Goal: Task Accomplishment & Management: Complete application form

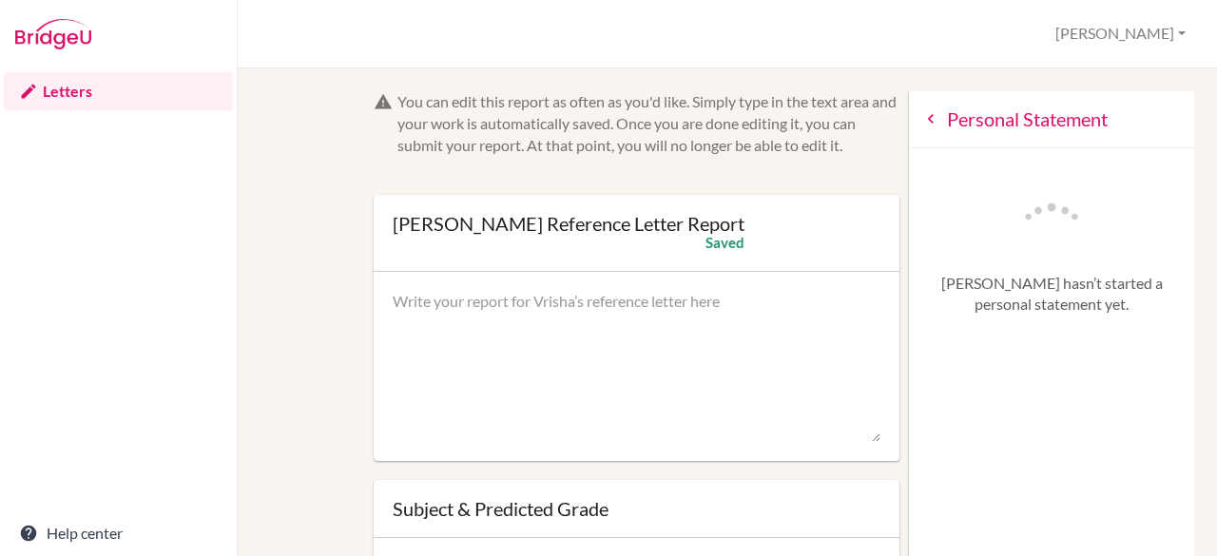
click at [658, 326] on textarea at bounding box center [637, 367] width 489 height 152
click at [553, 306] on textarea at bounding box center [637, 367] width 489 height 152
click at [70, 90] on link "Letters" at bounding box center [118, 91] width 229 height 38
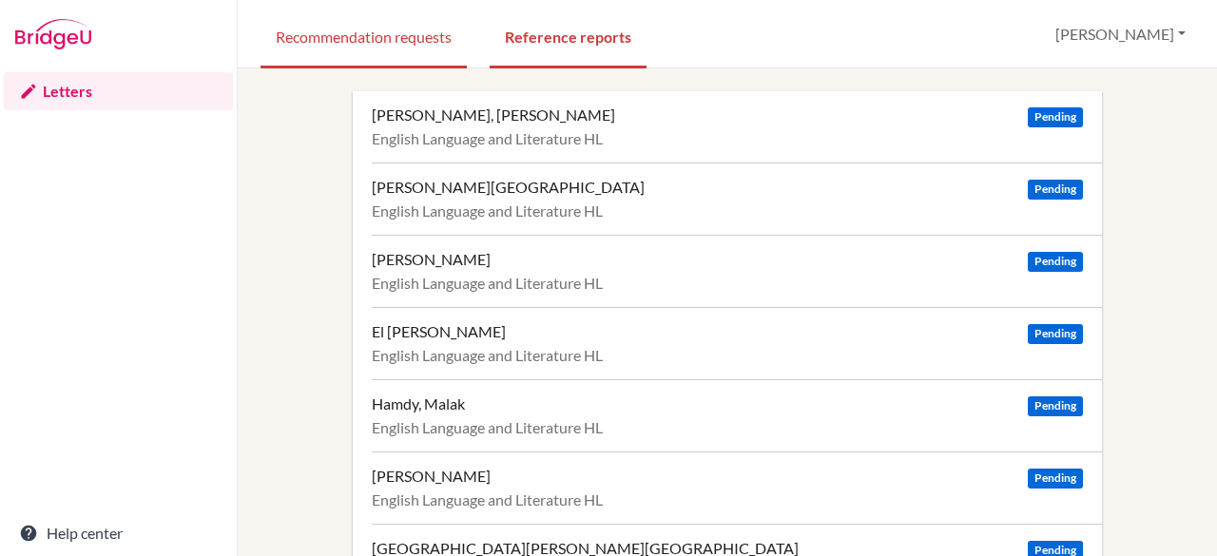
click at [384, 38] on link "Recommendation requests" at bounding box center [363, 36] width 206 height 66
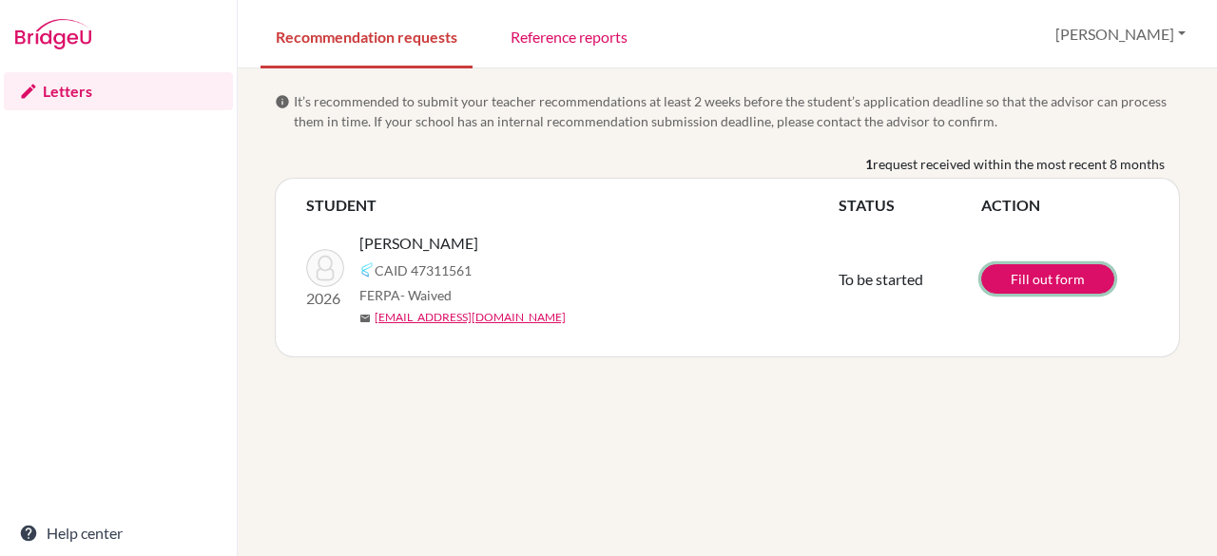
click at [1035, 277] on link "Fill out form" at bounding box center [1047, 278] width 133 height 29
click at [604, 171] on div "1 request received within the most recent 8 months" at bounding box center [727, 166] width 905 height 24
click at [573, 34] on link "Reference reports" at bounding box center [568, 36] width 147 height 66
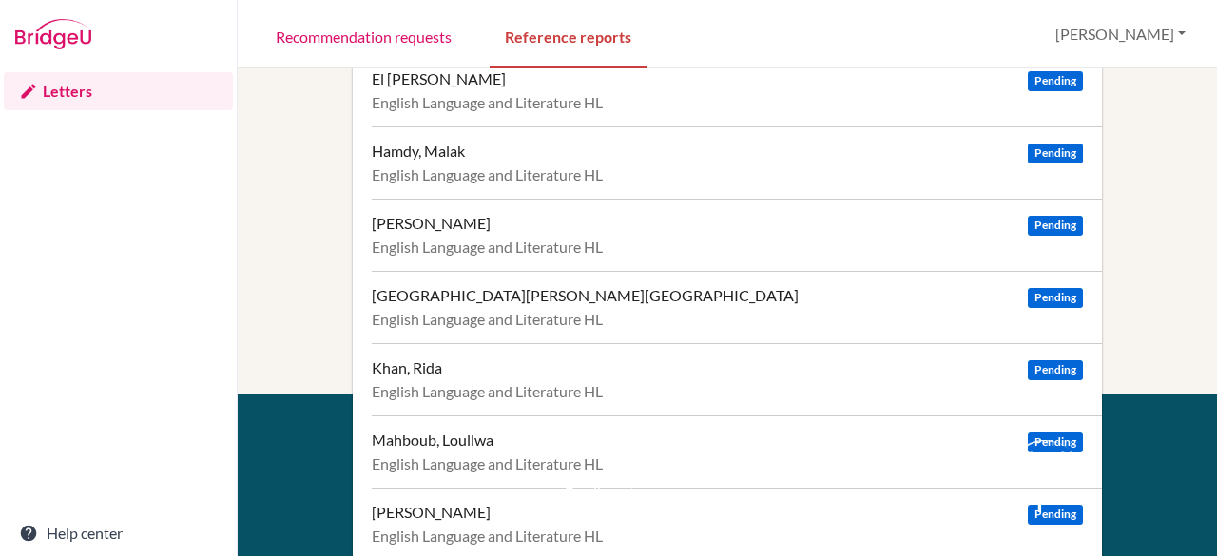
scroll to position [272, 0]
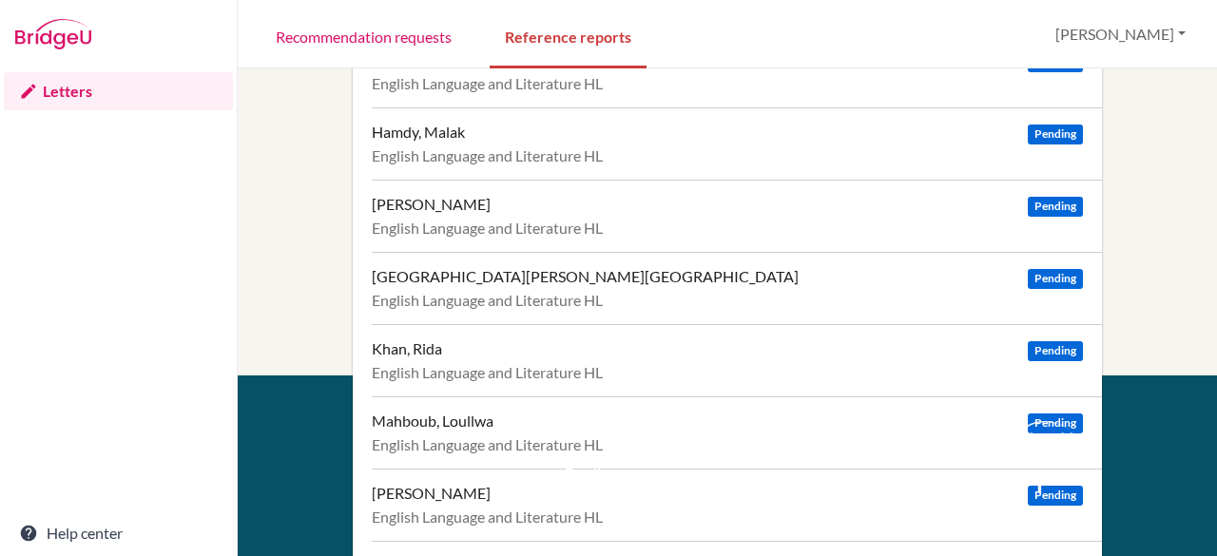
click at [558, 430] on div "Support Email us at hi@bridge-u.com Help Center" at bounding box center [637, 504] width 174 height 166
click at [504, 435] on div "About" at bounding box center [440, 432] width 163 height 23
click at [520, 443] on div "About Resources Terms Privacy Cookies Acknowledgements" at bounding box center [440, 518] width 191 height 195
click at [521, 437] on div "About Resources Terms Privacy Cookies Acknowledgements" at bounding box center [440, 518] width 191 height 195
click at [1011, 414] on div "Mahboub, Loullwa Pending" at bounding box center [727, 421] width 711 height 19
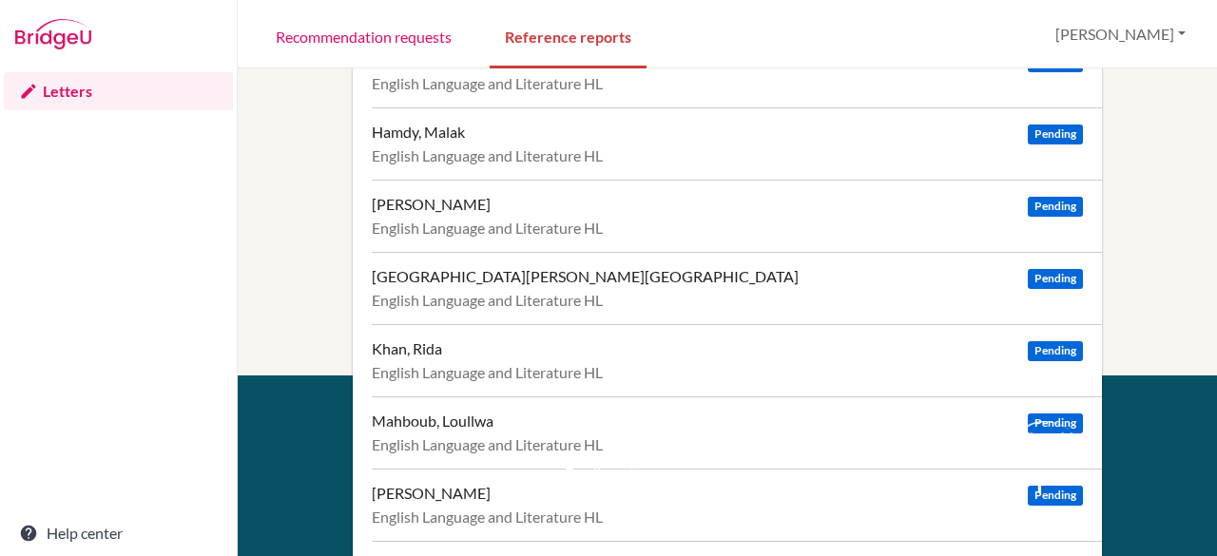
click at [1058, 439] on img at bounding box center [1034, 436] width 77 height 31
click at [604, 451] on div "Support Email us at hi@bridge-u.com Help Center" at bounding box center [637, 504] width 174 height 166
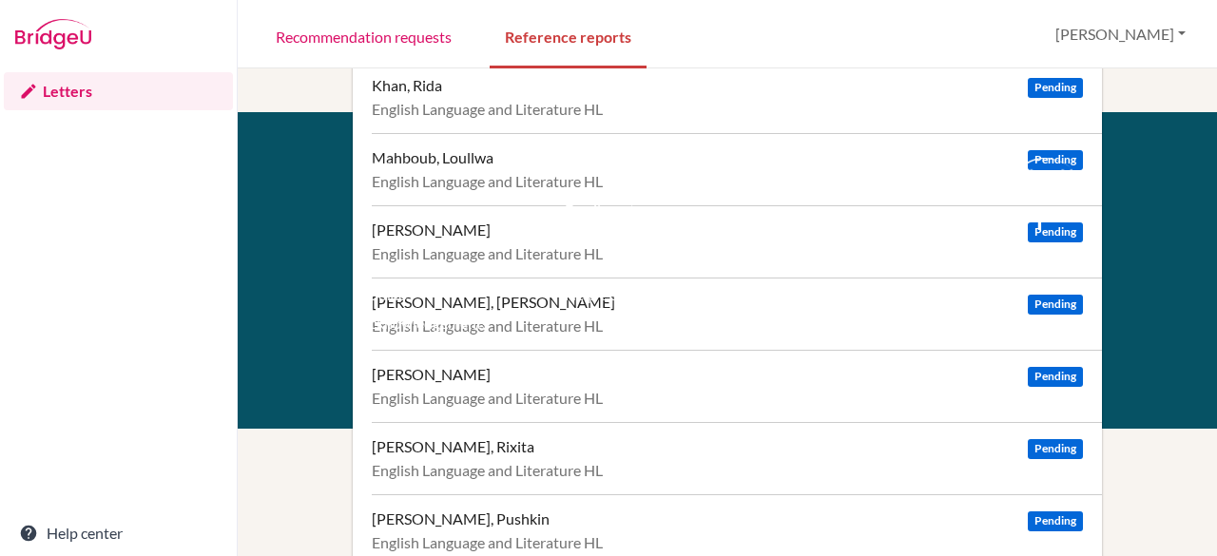
scroll to position [517, 0]
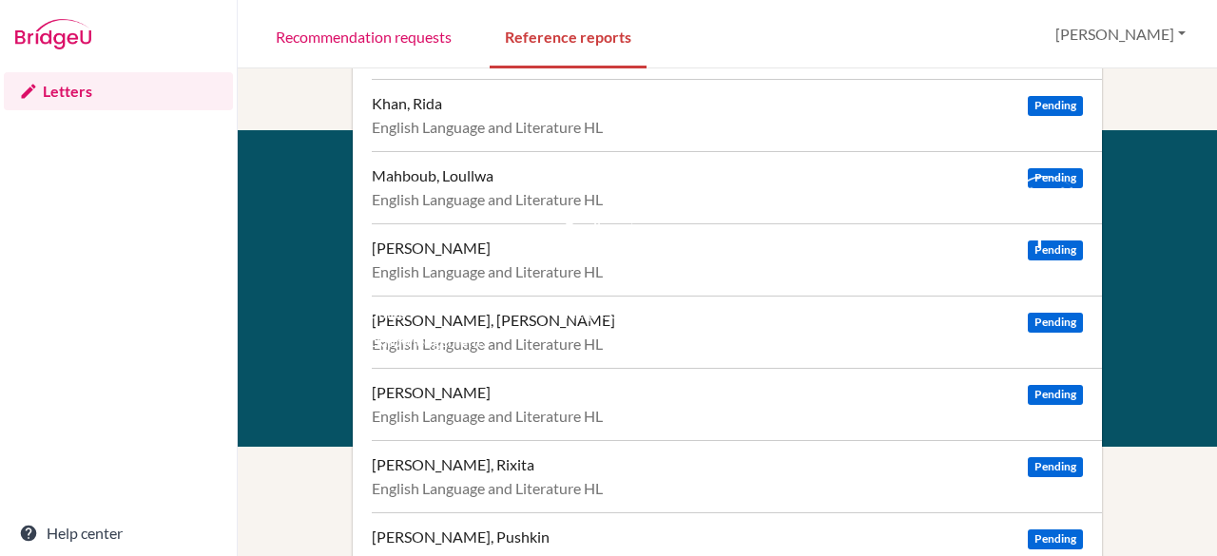
click at [444, 173] on div "Mahboub, Loullwa" at bounding box center [433, 175] width 122 height 19
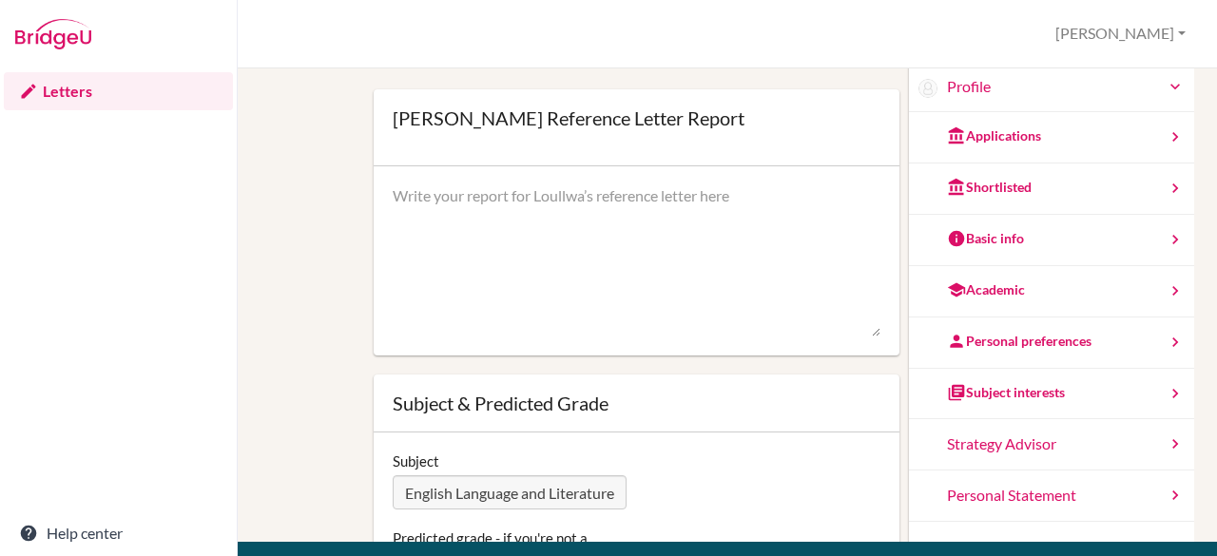
scroll to position [104, 0]
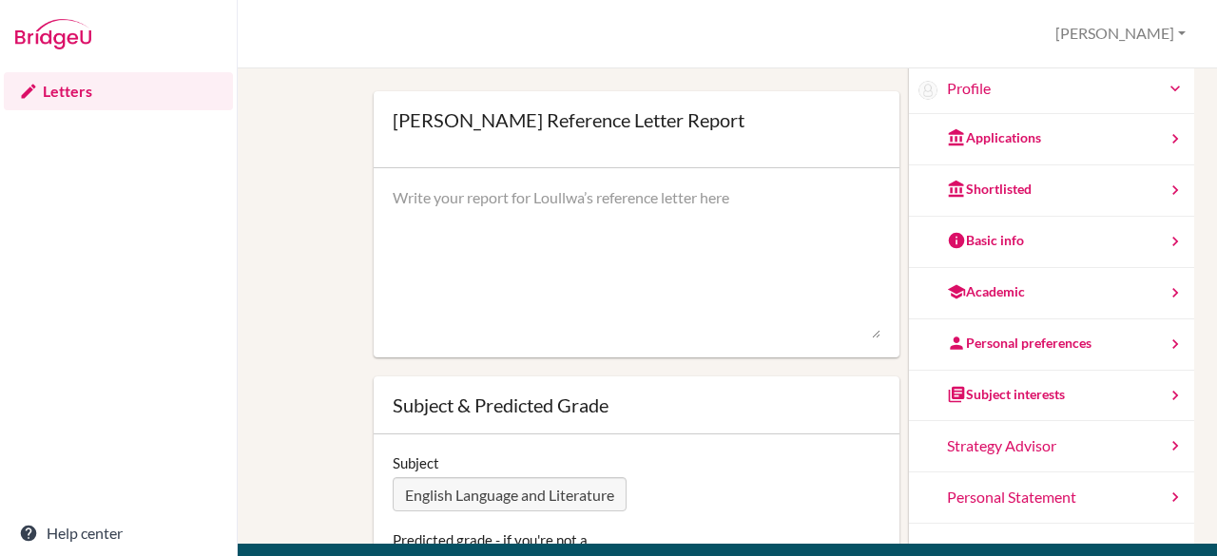
click at [987, 148] on div "Applications" at bounding box center [1051, 139] width 285 height 51
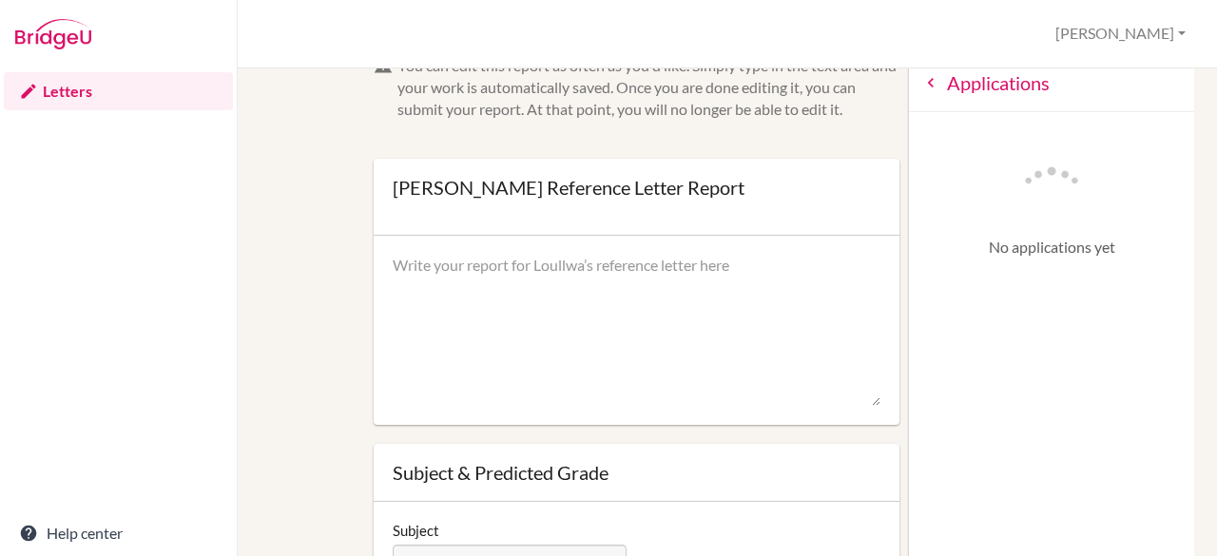
scroll to position [0, 0]
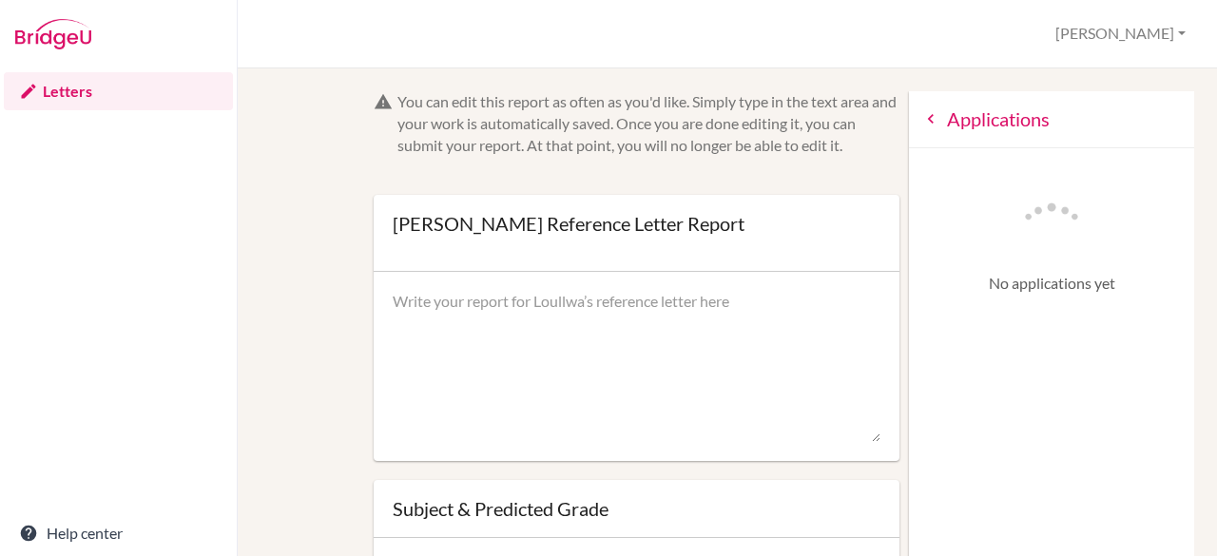
click at [921, 118] on icon at bounding box center [930, 118] width 19 height 19
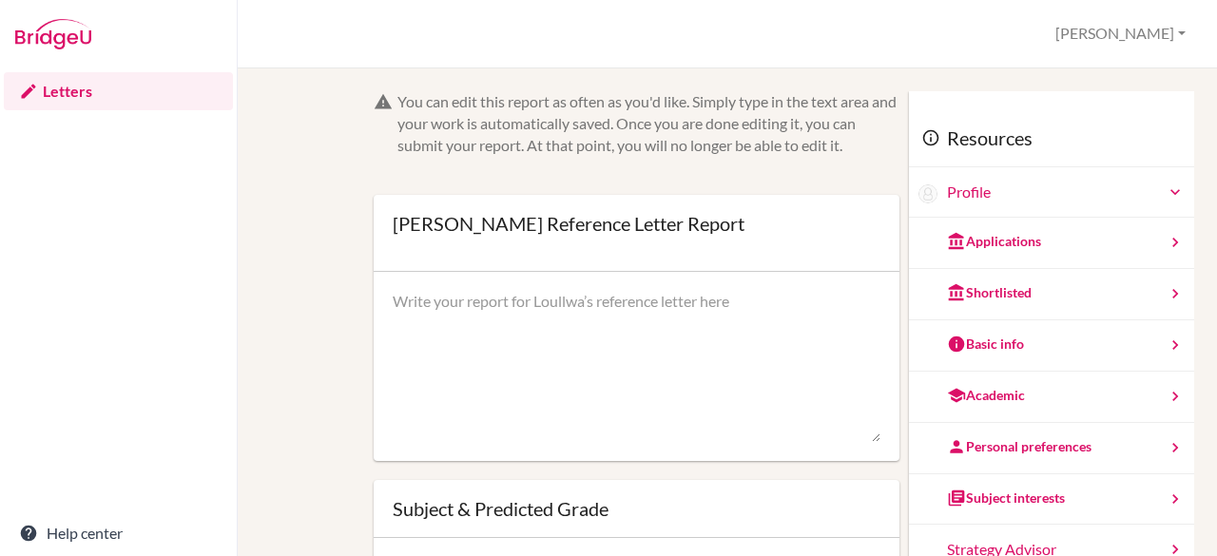
click at [971, 294] on div "Shortlisted" at bounding box center [989, 292] width 85 height 19
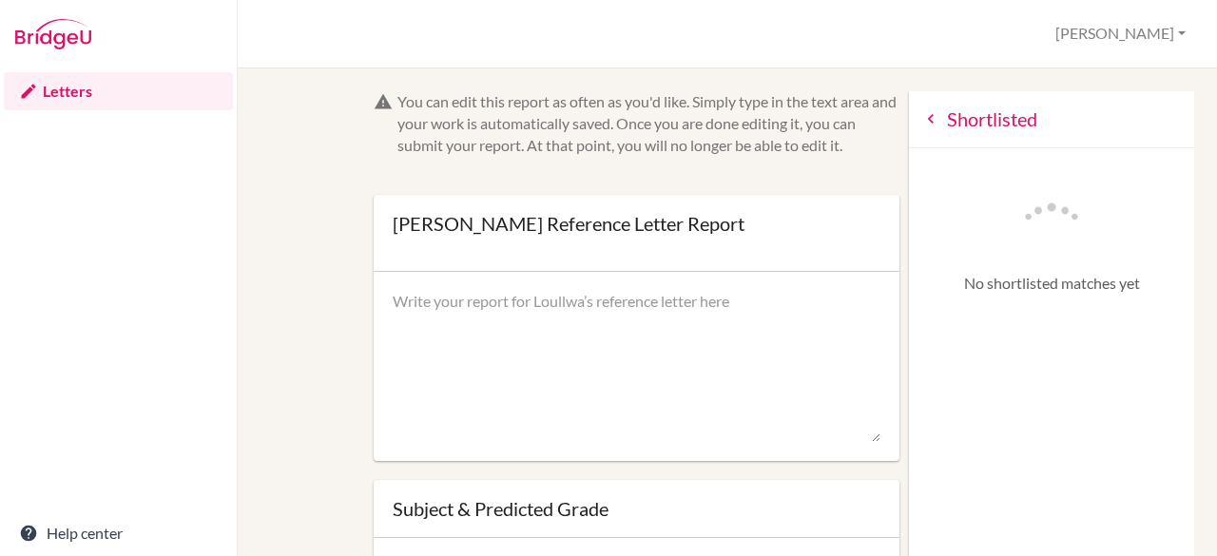
click at [921, 125] on icon at bounding box center [930, 118] width 19 height 19
